Goal: Browse casually

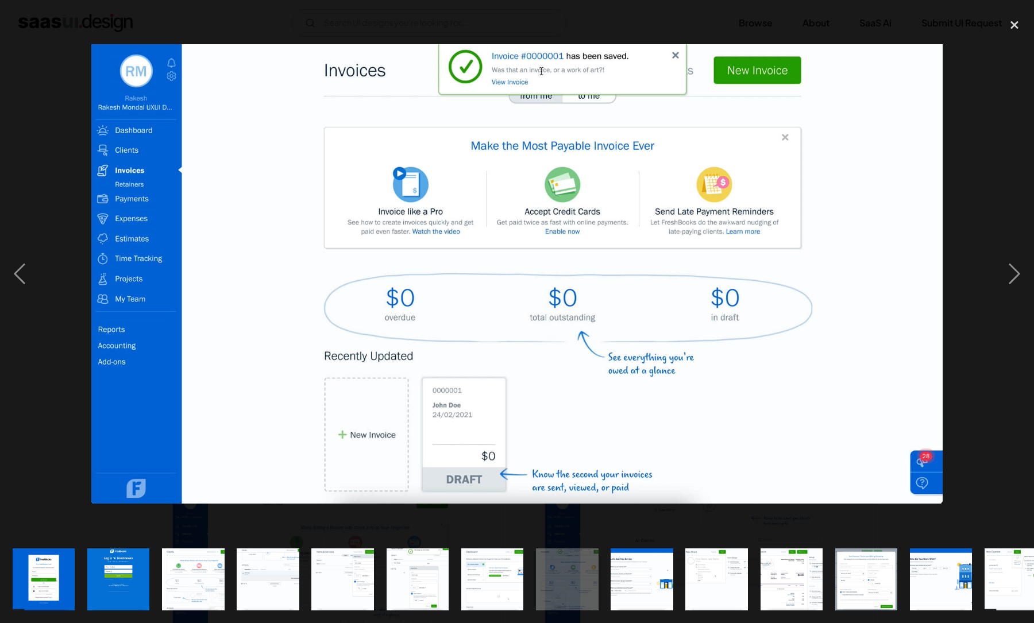
scroll to position [409, 0]
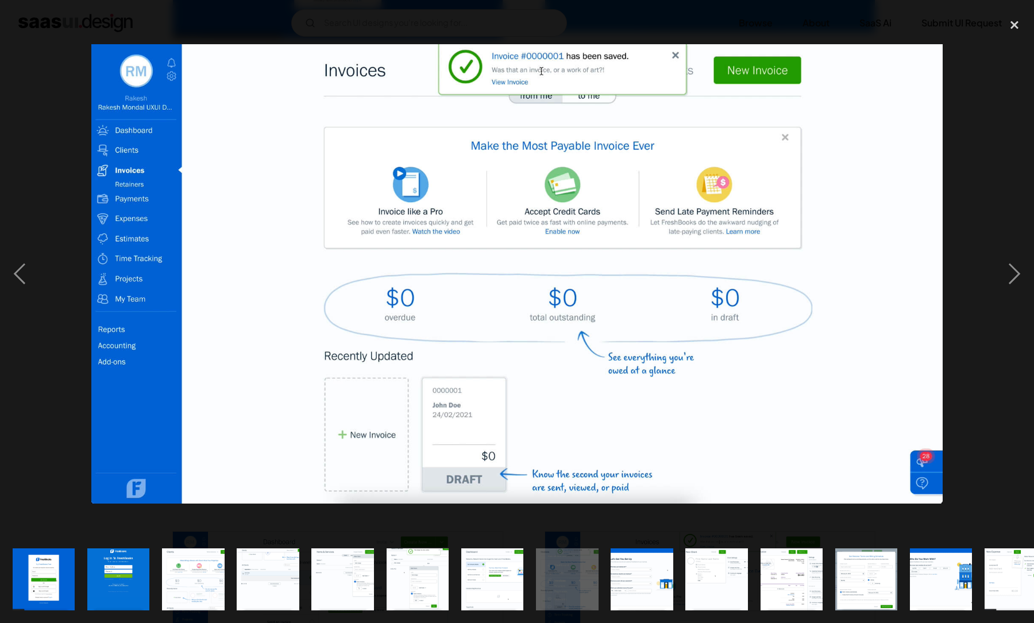
click at [779, 575] on img "show item 11 of 22" at bounding box center [790, 579] width 115 height 63
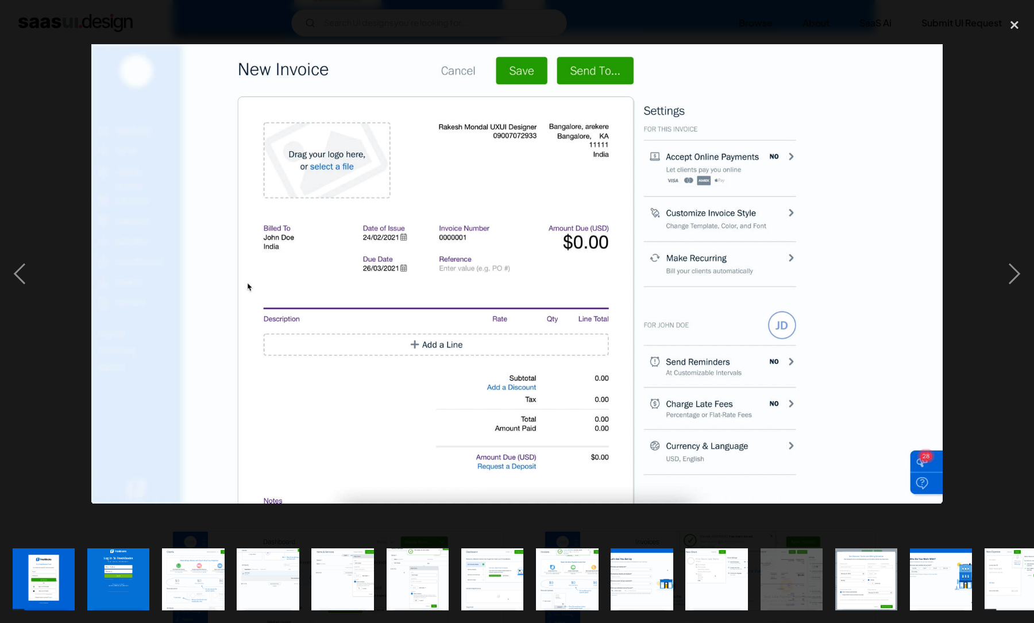
click at [916, 591] on img "show item 13 of 22" at bounding box center [940, 579] width 115 height 63
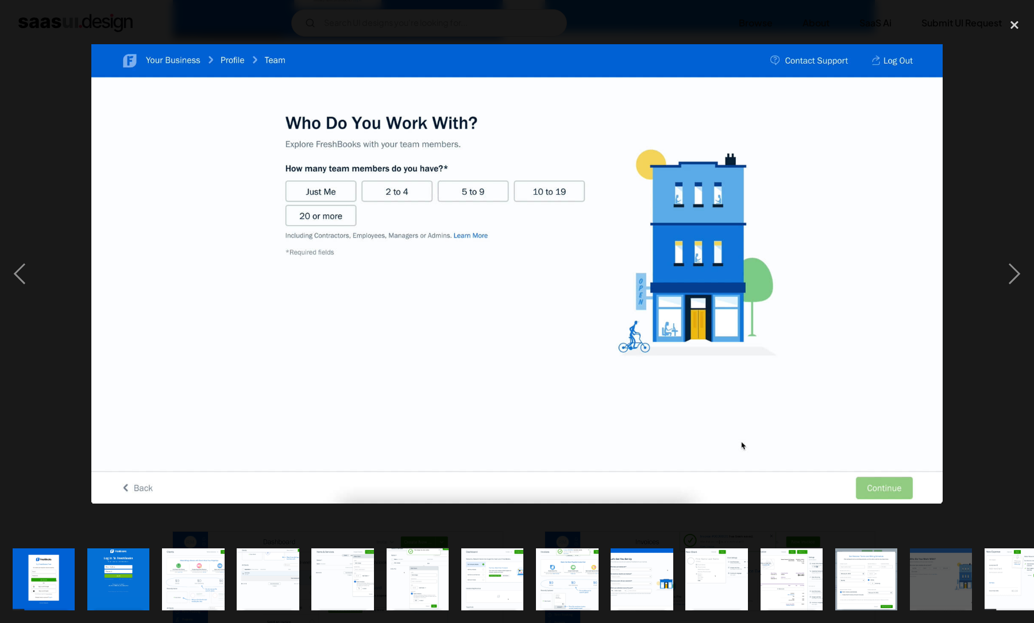
click at [843, 587] on img "show item 12 of 22" at bounding box center [865, 579] width 115 height 63
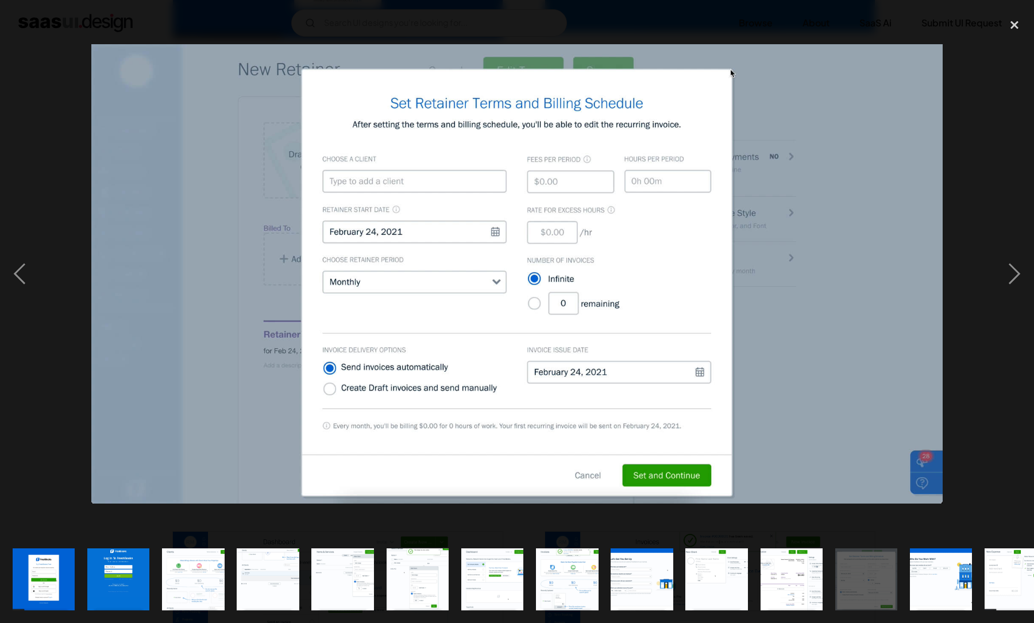
click at [761, 351] on img at bounding box center [516, 273] width 850 height 459
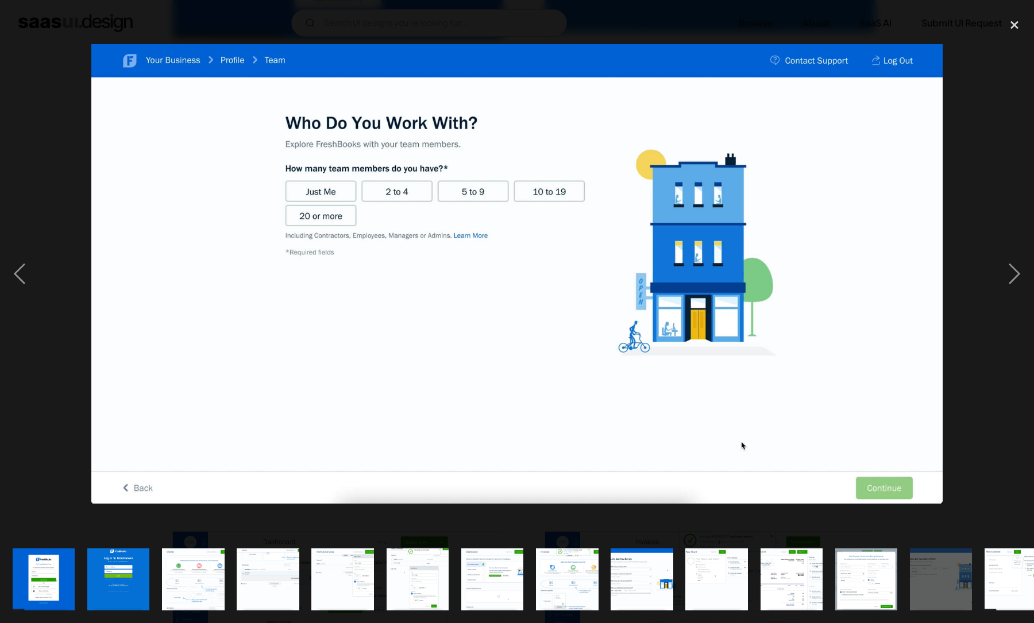
click at [958, 296] on div at bounding box center [517, 274] width 1034 height 523
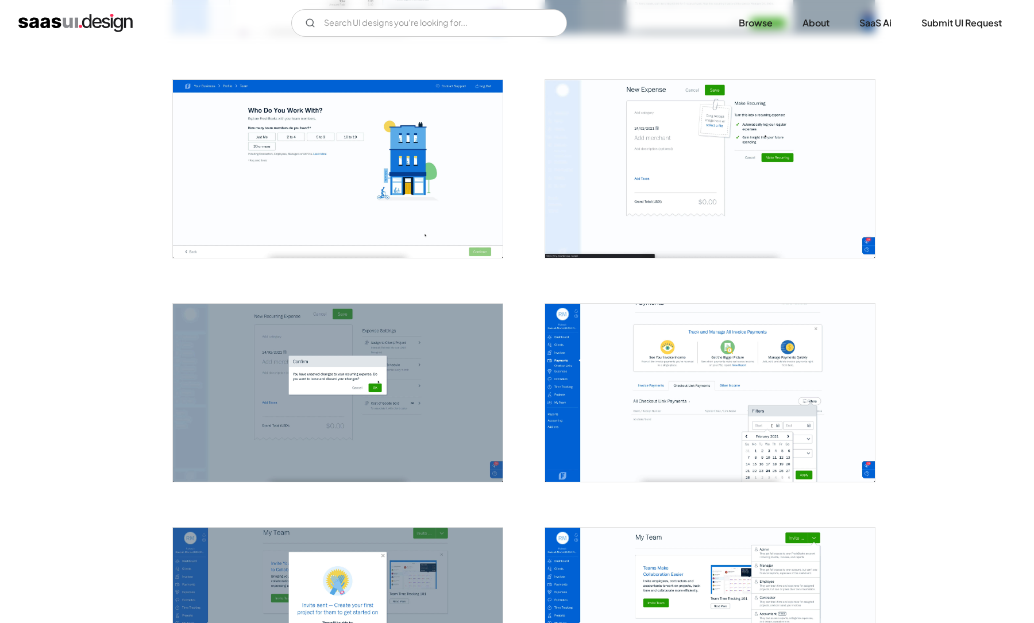
scroll to position [1638, 0]
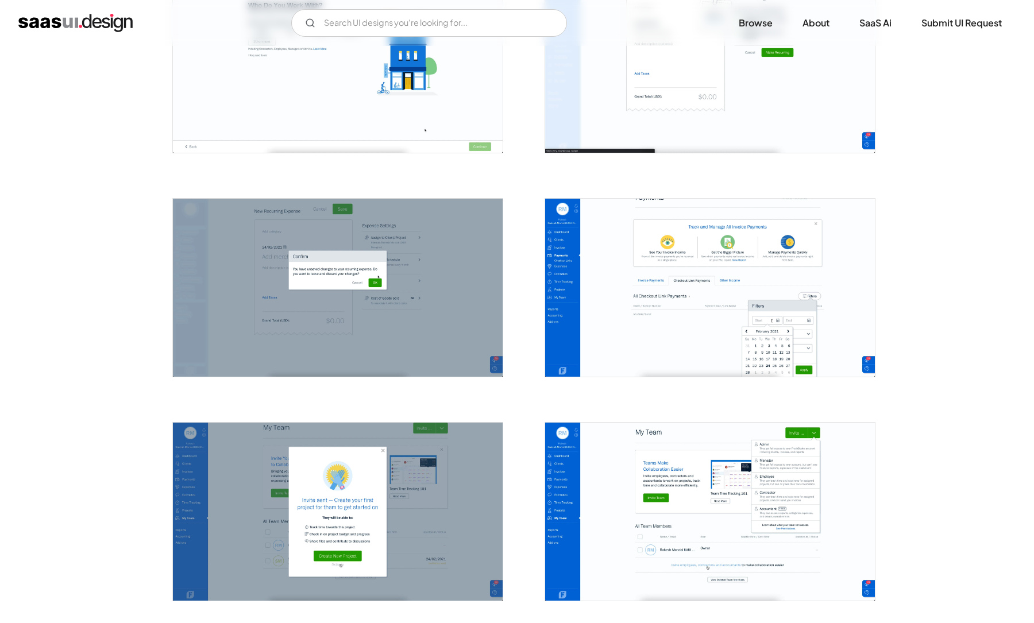
click at [815, 311] on img "open lightbox" at bounding box center [710, 288] width 330 height 178
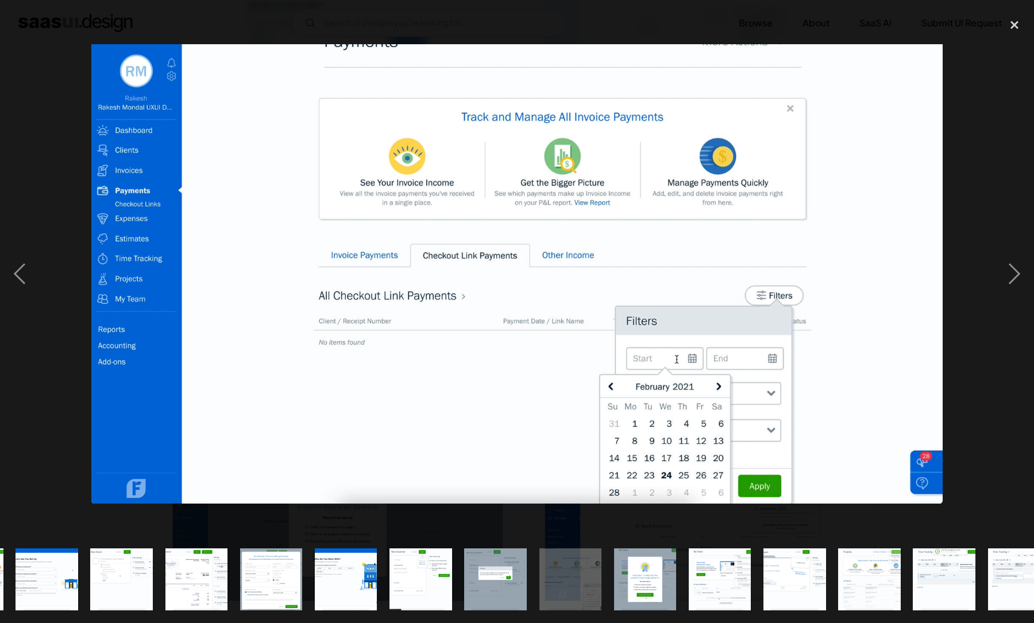
scroll to position [0, 622]
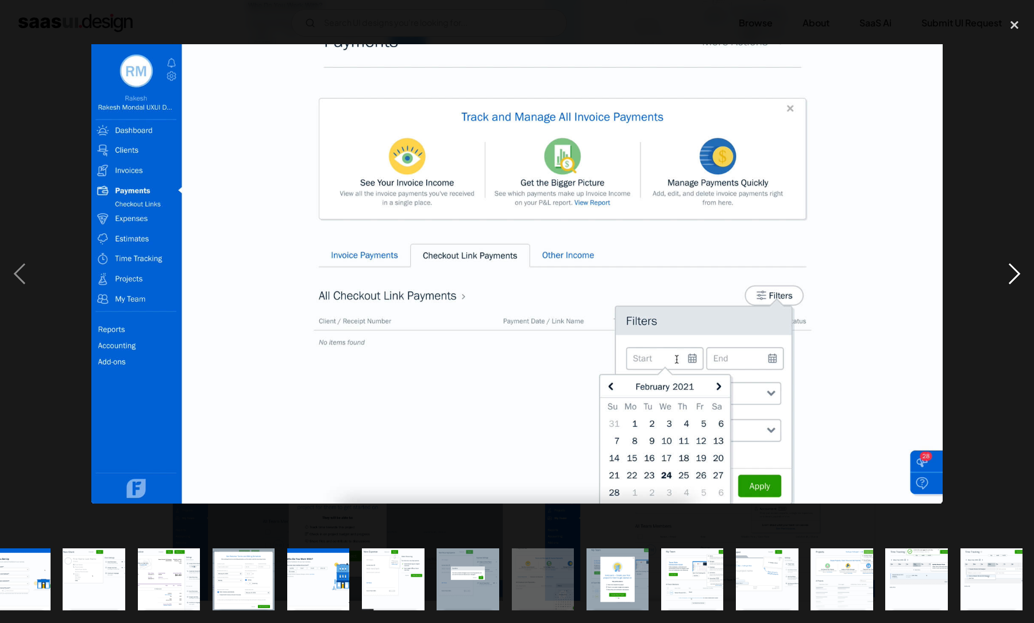
click at [1032, 218] on div "next image" at bounding box center [1013, 274] width 39 height 523
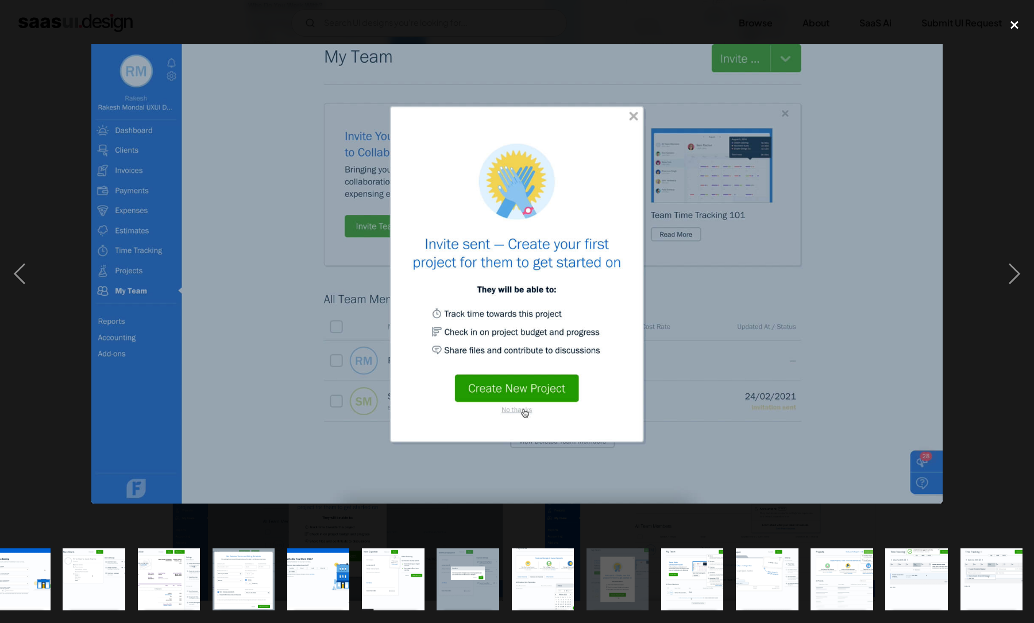
click at [1013, 30] on div "close lightbox" at bounding box center [1013, 25] width 39 height 25
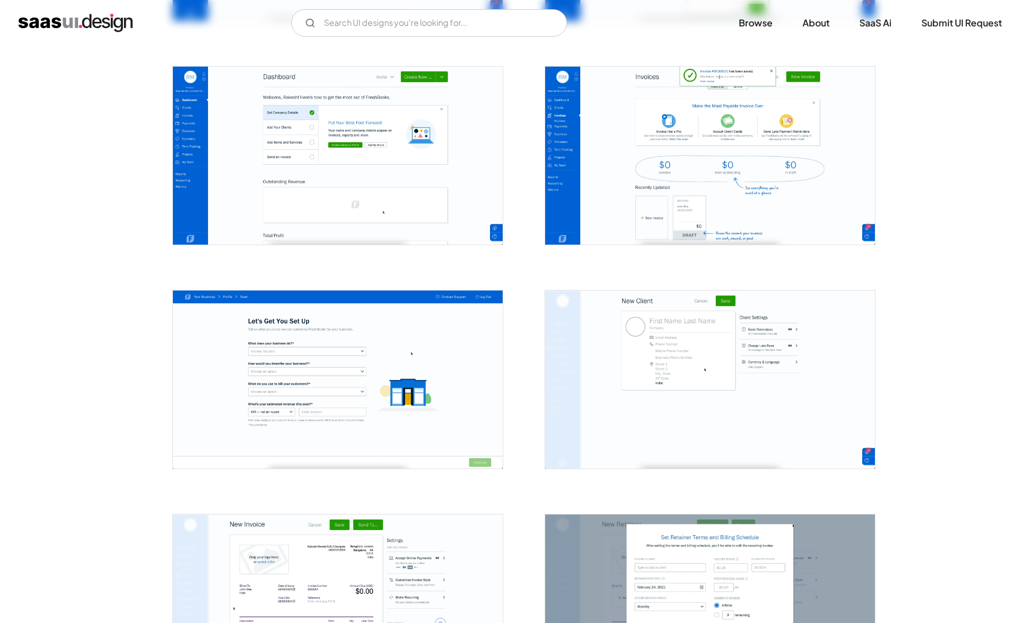
scroll to position [0, 0]
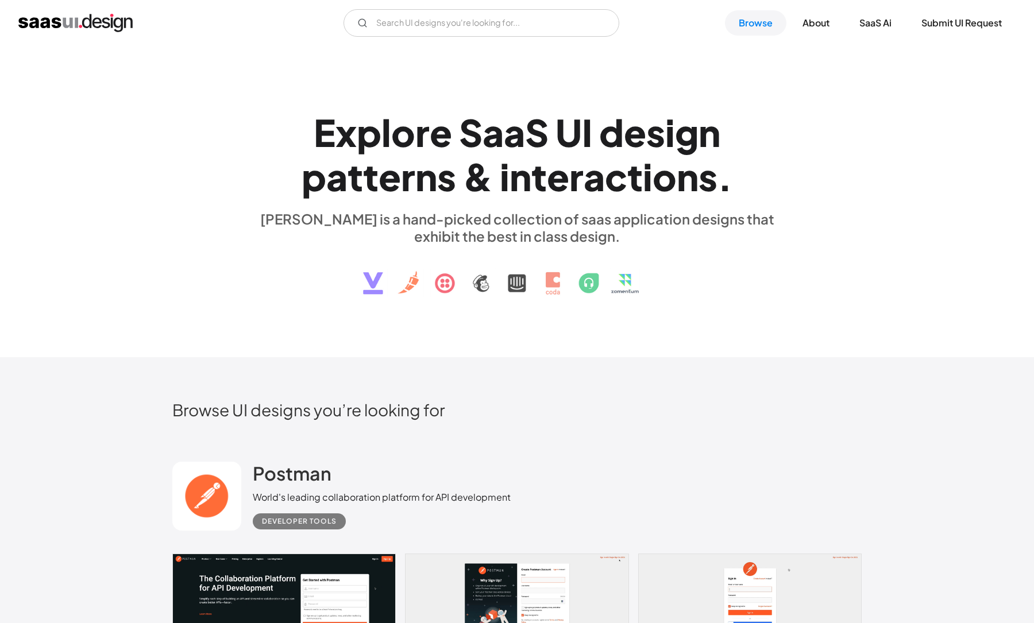
click at [413, 281] on img at bounding box center [517, 275] width 348 height 60
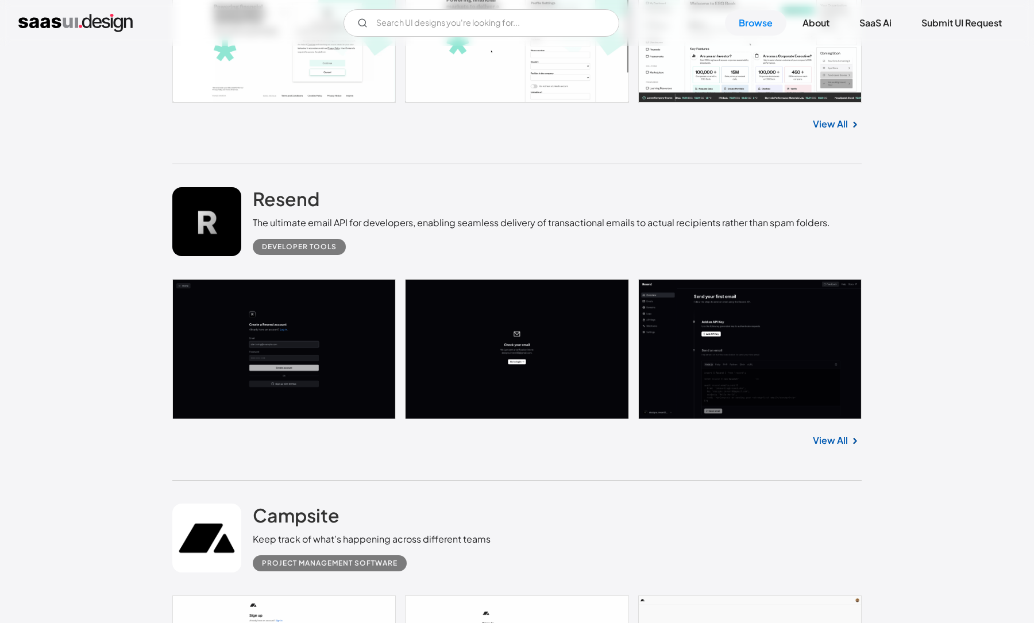
scroll to position [23457, 0]
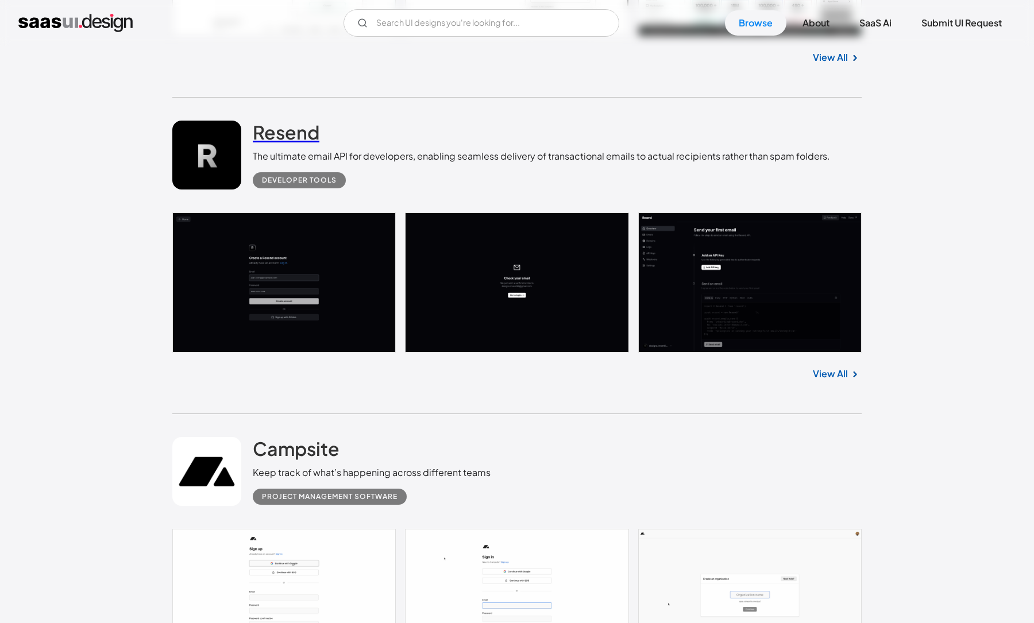
click at [266, 142] on h2 "Resend" at bounding box center [286, 132] width 67 height 23
